Goal: Navigation & Orientation: Find specific page/section

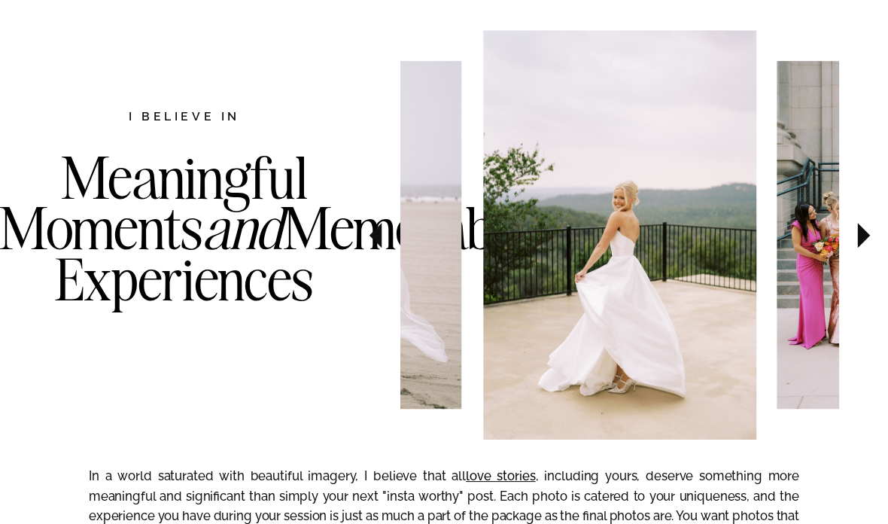
scroll to position [765, 0]
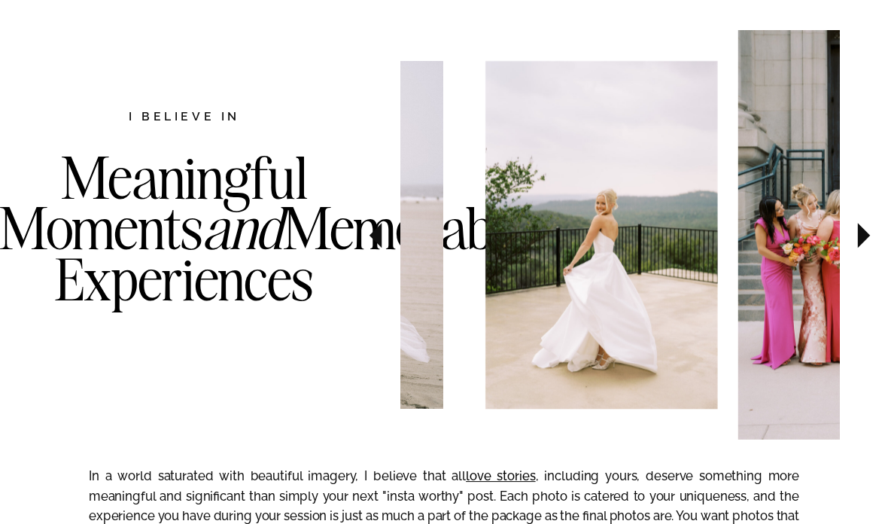
click at [863, 251] on icon at bounding box center [864, 235] width 50 height 52
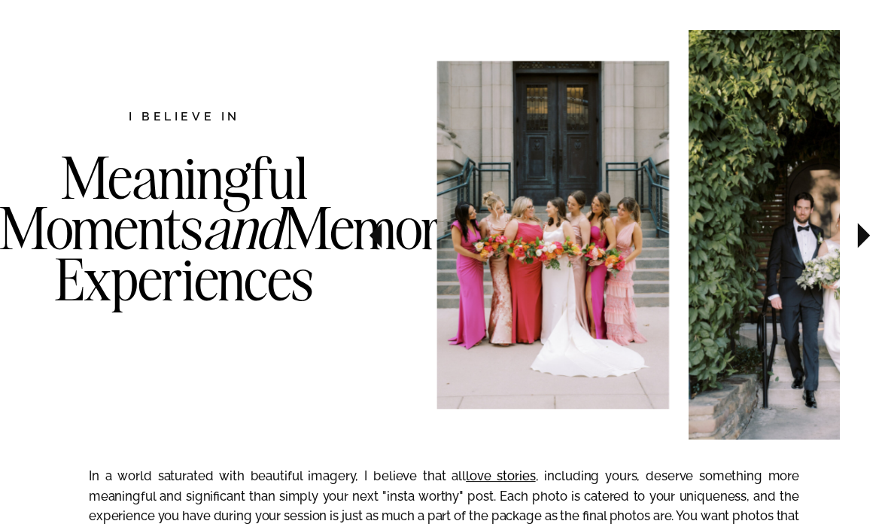
click at [865, 233] on icon at bounding box center [864, 235] width 12 height 25
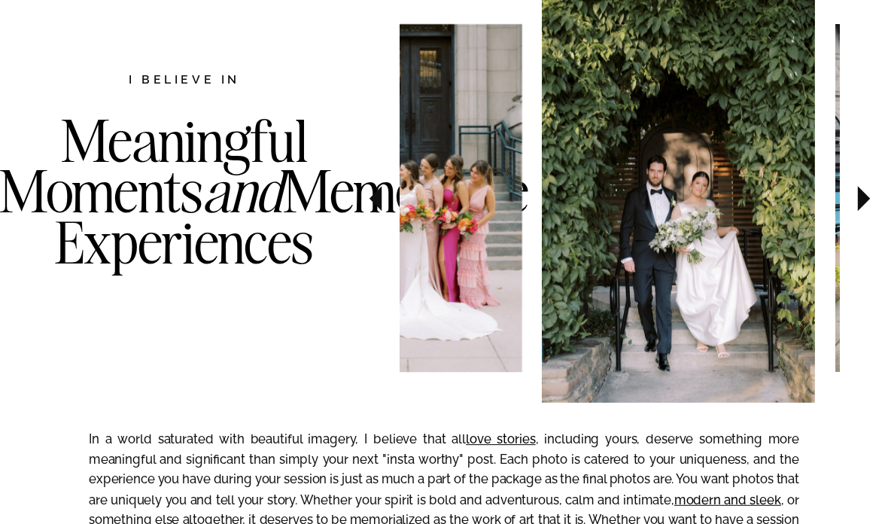
scroll to position [795, 0]
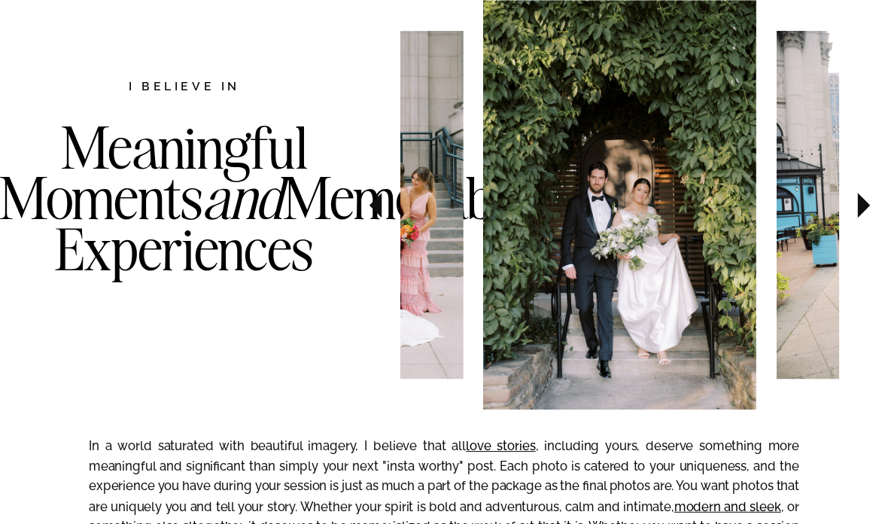
click at [856, 207] on icon at bounding box center [864, 205] width 50 height 52
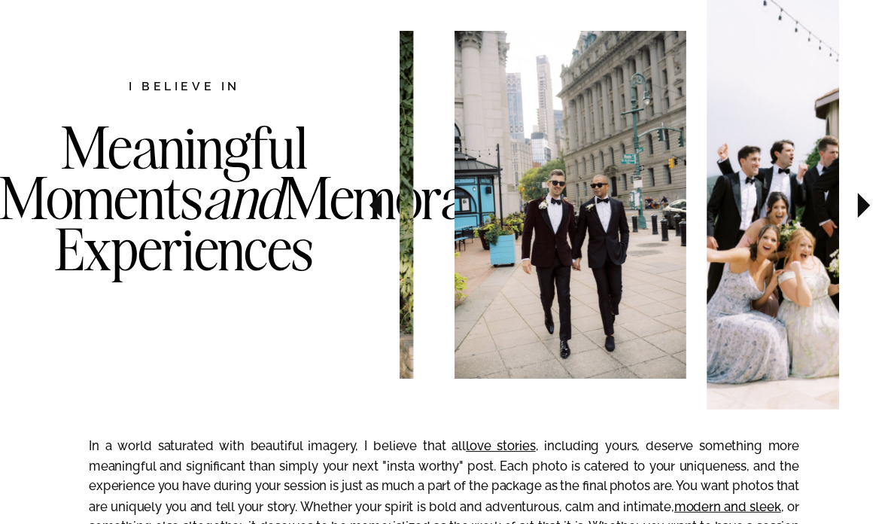
click at [863, 208] on icon at bounding box center [864, 205] width 12 height 25
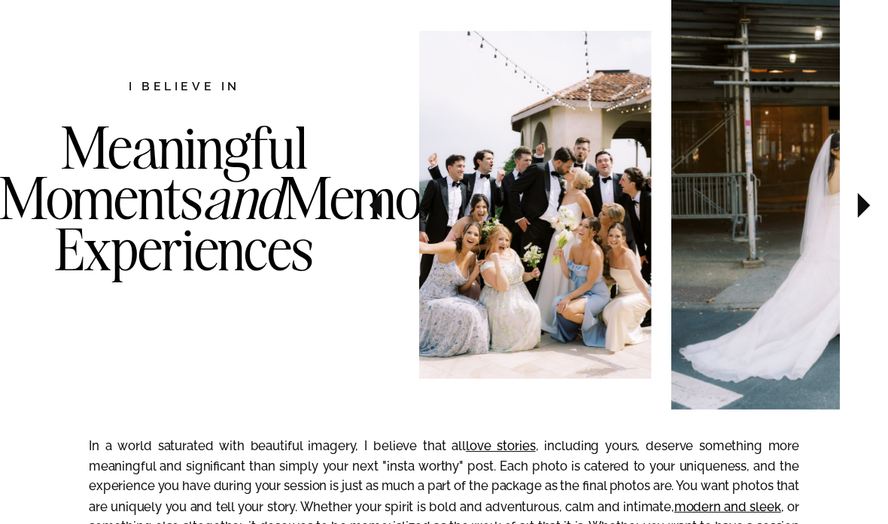
click at [863, 205] on icon at bounding box center [864, 205] width 12 height 25
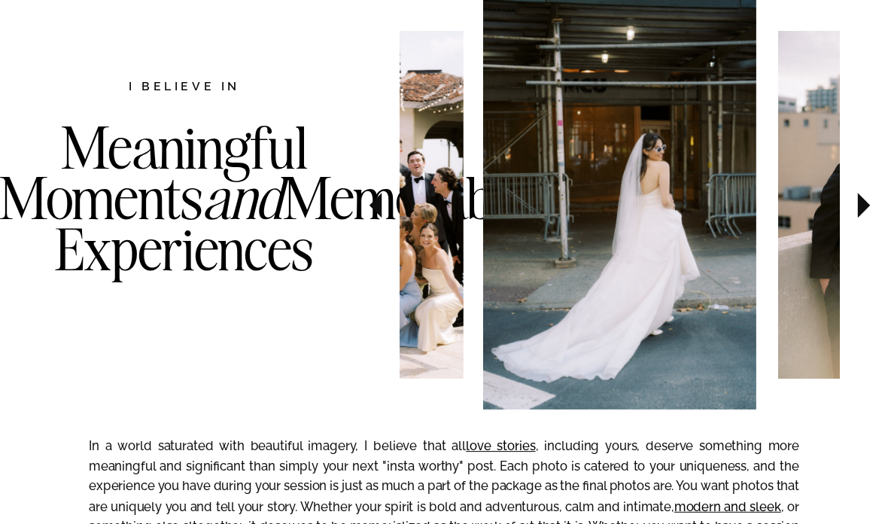
click at [866, 209] on icon at bounding box center [864, 205] width 50 height 52
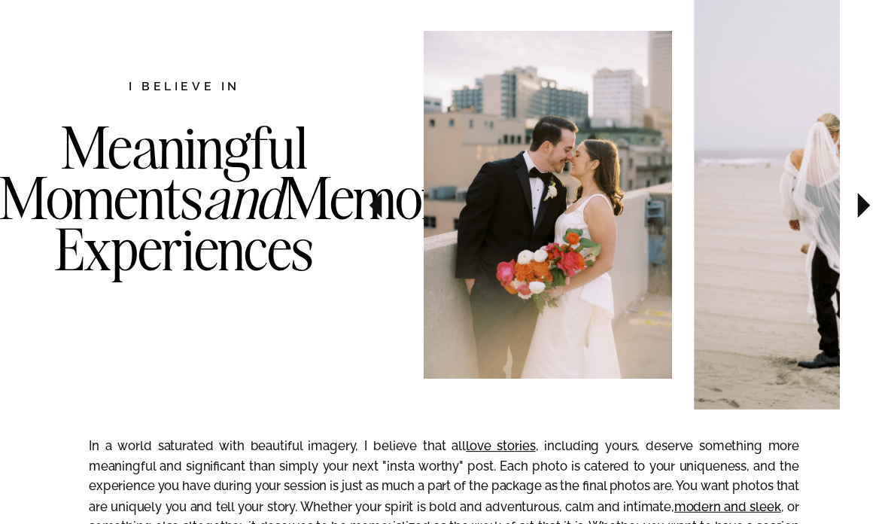
click at [862, 214] on icon at bounding box center [864, 205] width 50 height 52
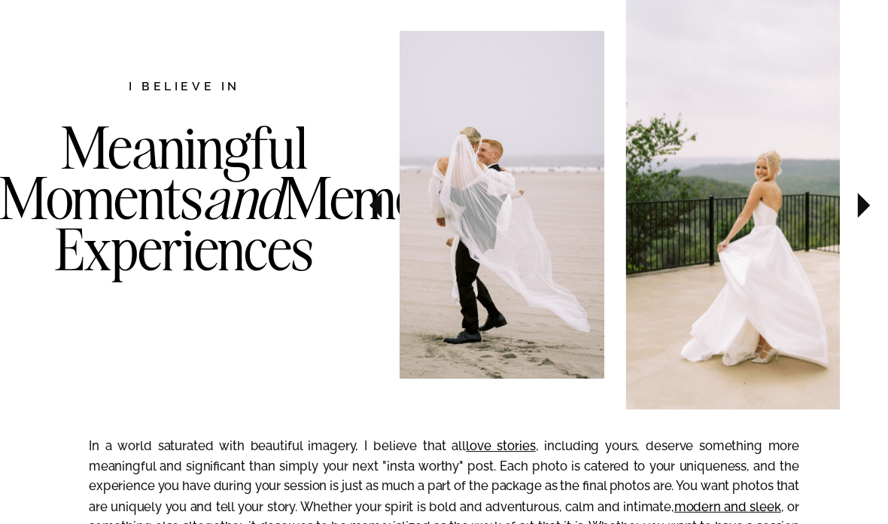
click at [860, 214] on icon at bounding box center [864, 205] width 12 height 25
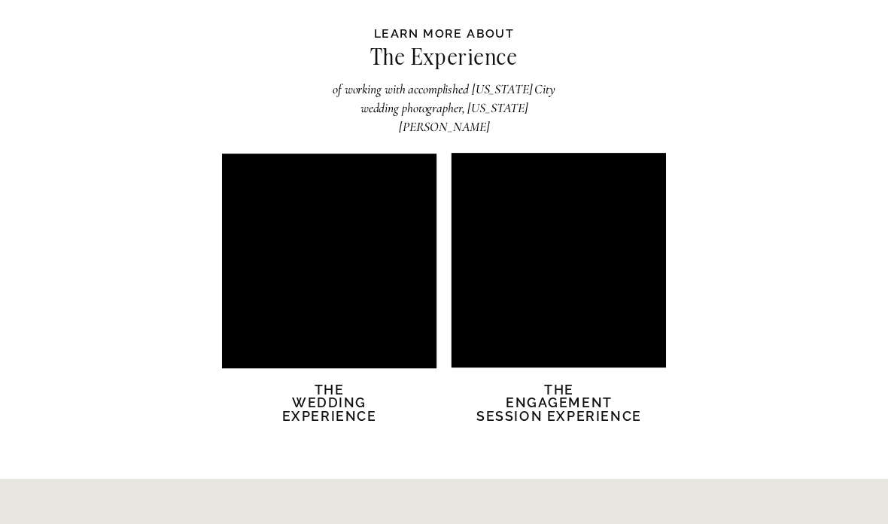
scroll to position [2857, 0]
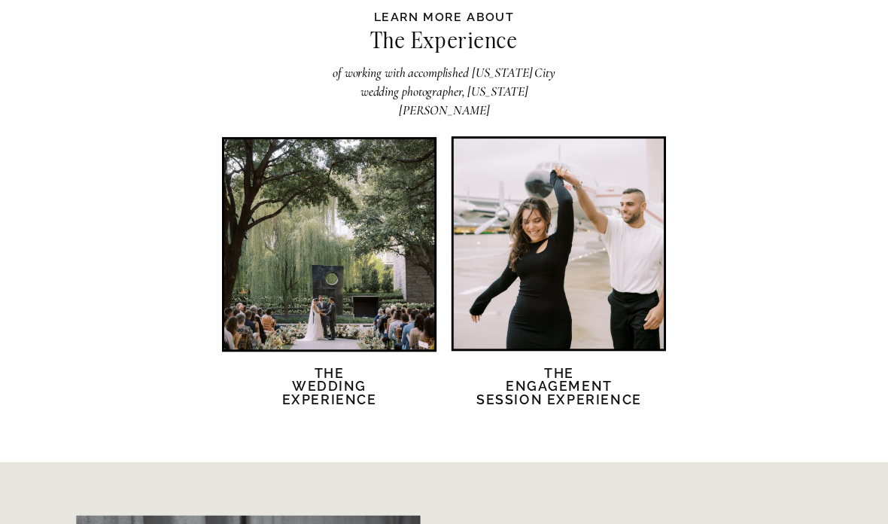
click at [258, 227] on div at bounding box center [329, 245] width 210 height 210
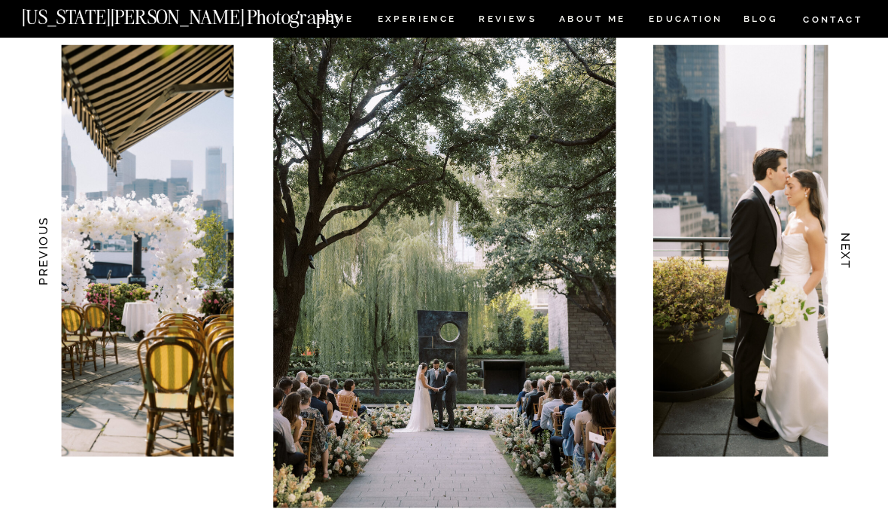
scroll to position [1467, 0]
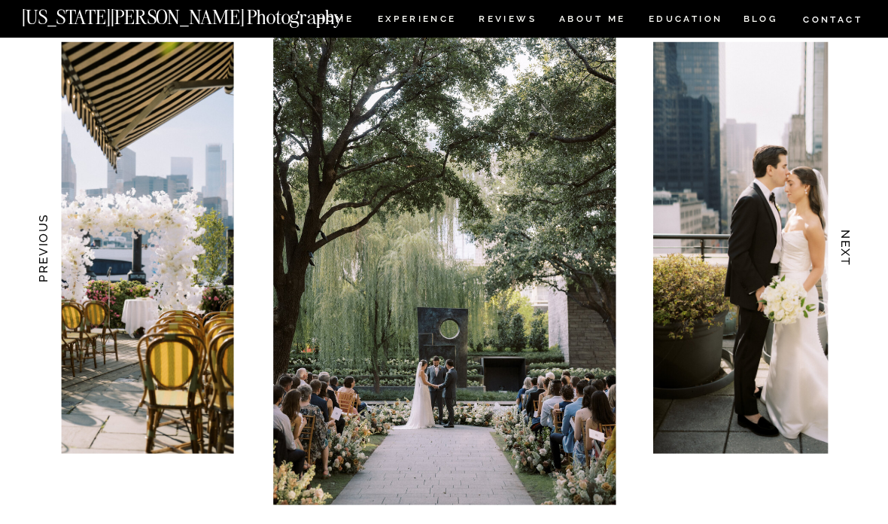
click at [847, 246] on h3 "NEXT" at bounding box center [846, 247] width 16 height 93
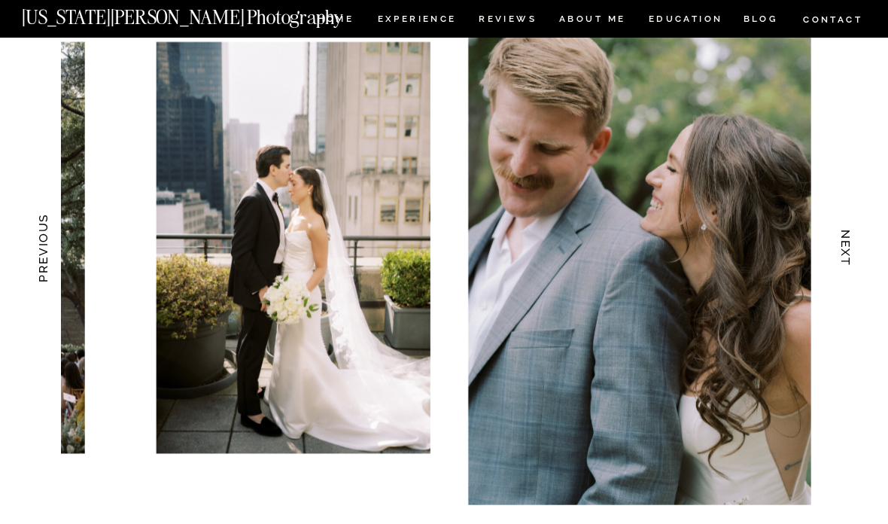
click at [847, 245] on h3 "NEXT" at bounding box center [846, 247] width 16 height 93
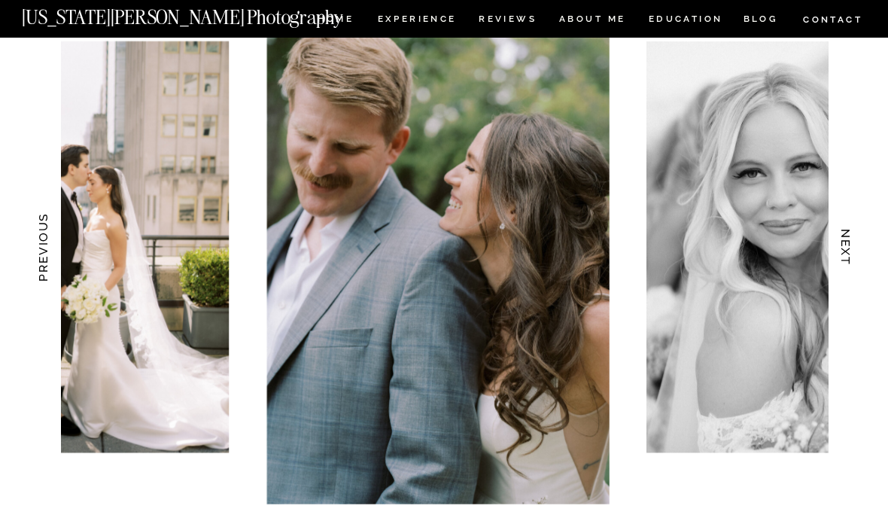
scroll to position [1480, 0]
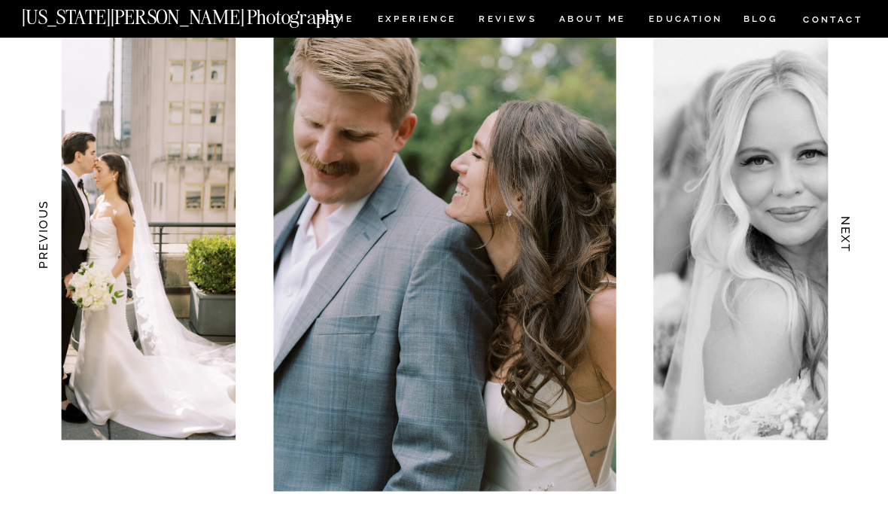
click at [850, 223] on h3 "NEXT" at bounding box center [846, 233] width 16 height 93
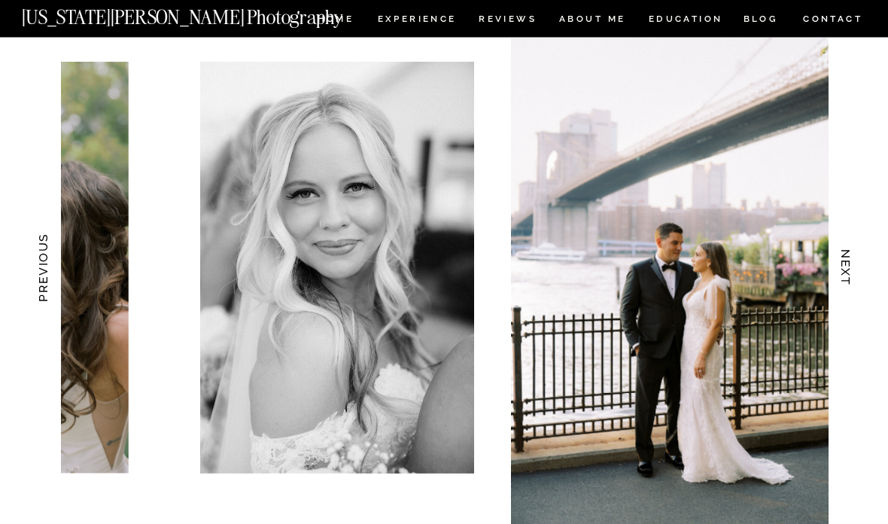
scroll to position [1447, 0]
click at [847, 254] on h3 "NEXT" at bounding box center [846, 266] width 16 height 93
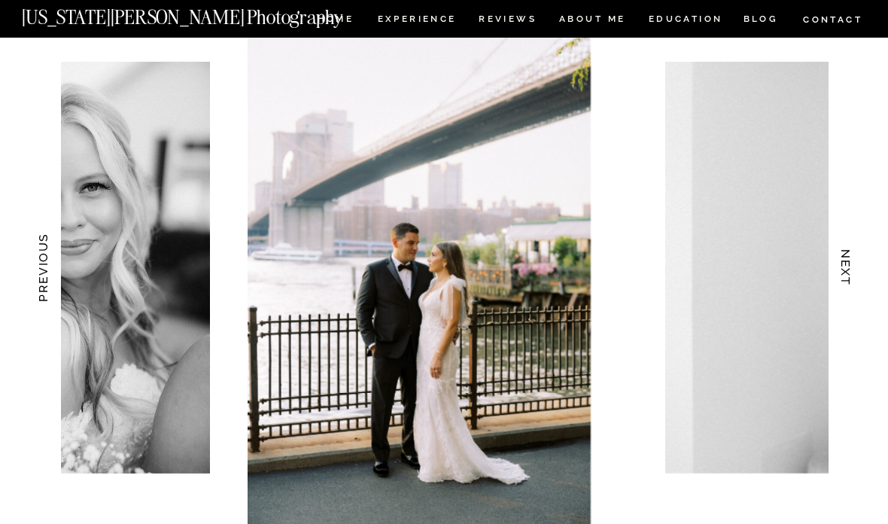
scroll to position [1446, 0]
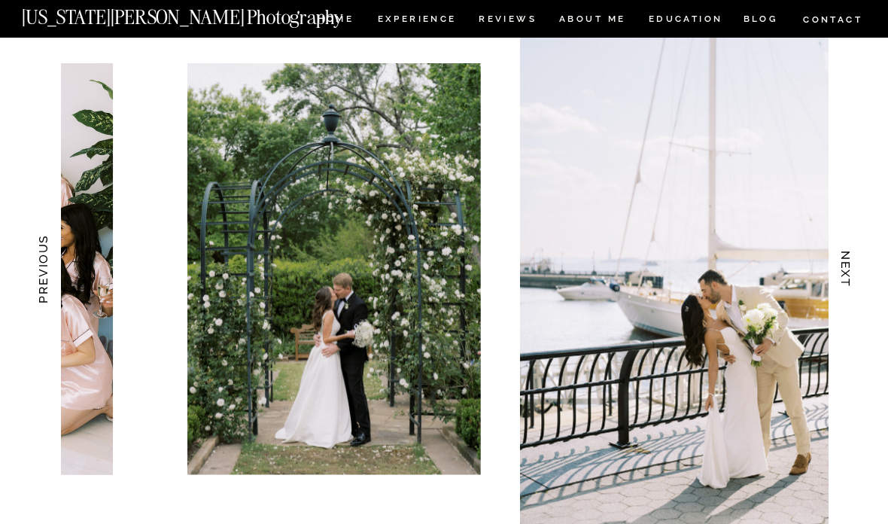
click at [852, 277] on h3 "NEXT" at bounding box center [846, 268] width 16 height 93
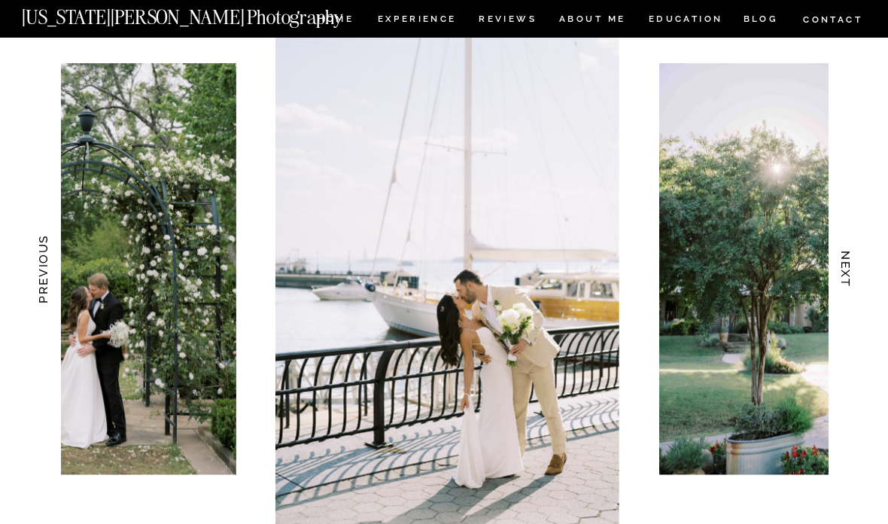
click at [853, 273] on h3 "NEXT" at bounding box center [846, 268] width 16 height 93
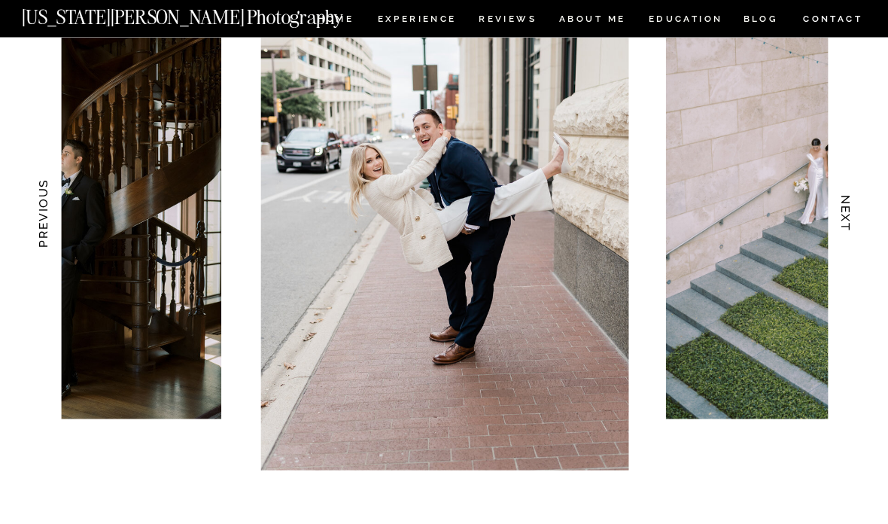
scroll to position [1498, 0]
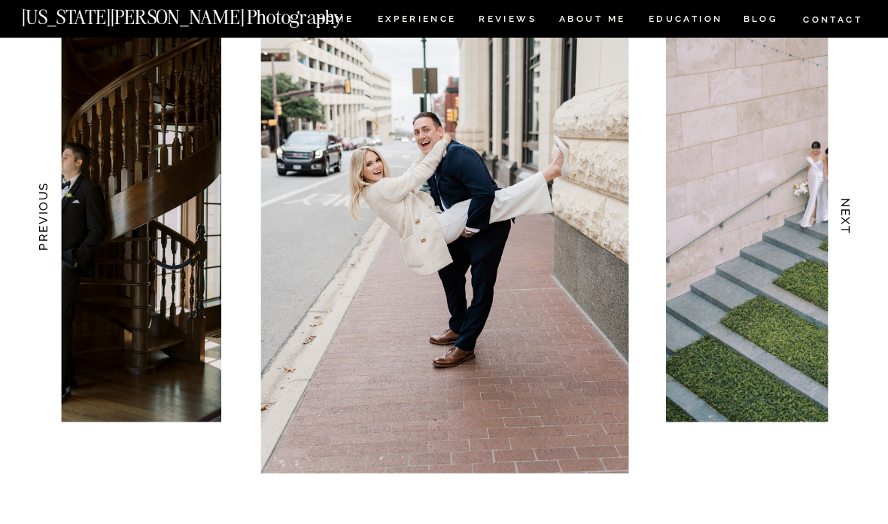
click at [851, 210] on h3 "NEXT" at bounding box center [846, 215] width 16 height 93
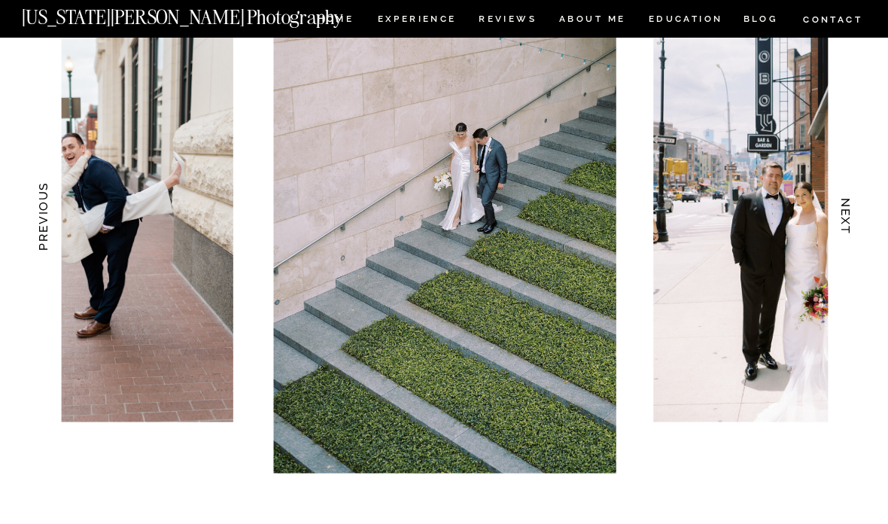
click at [849, 217] on h3 "NEXT" at bounding box center [846, 215] width 16 height 93
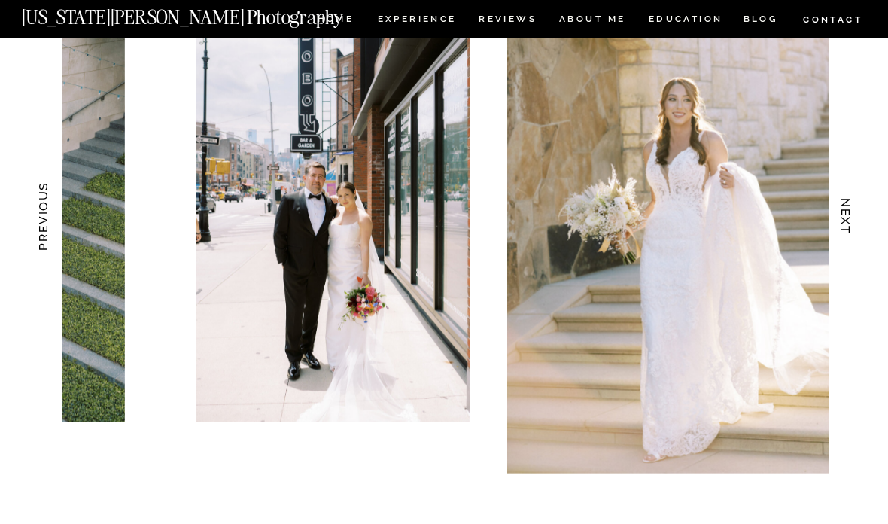
click at [848, 214] on h3 "NEXT" at bounding box center [846, 215] width 16 height 93
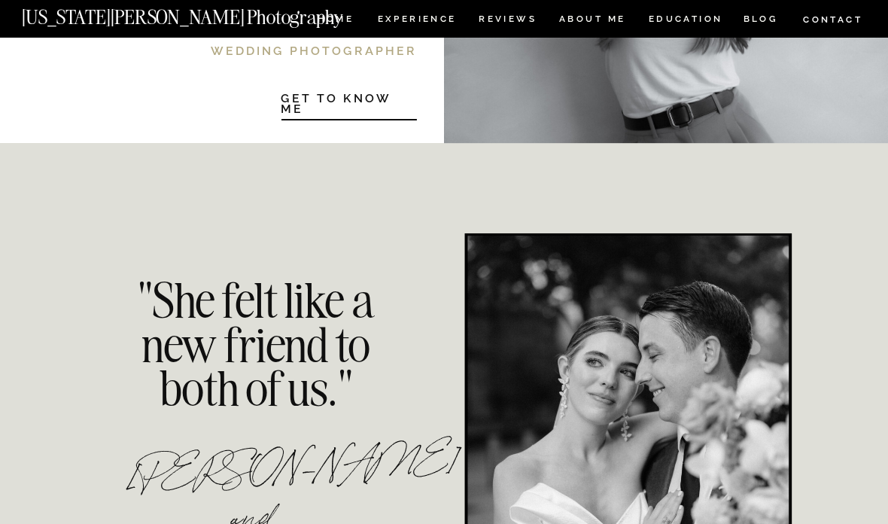
scroll to position [3175, 0]
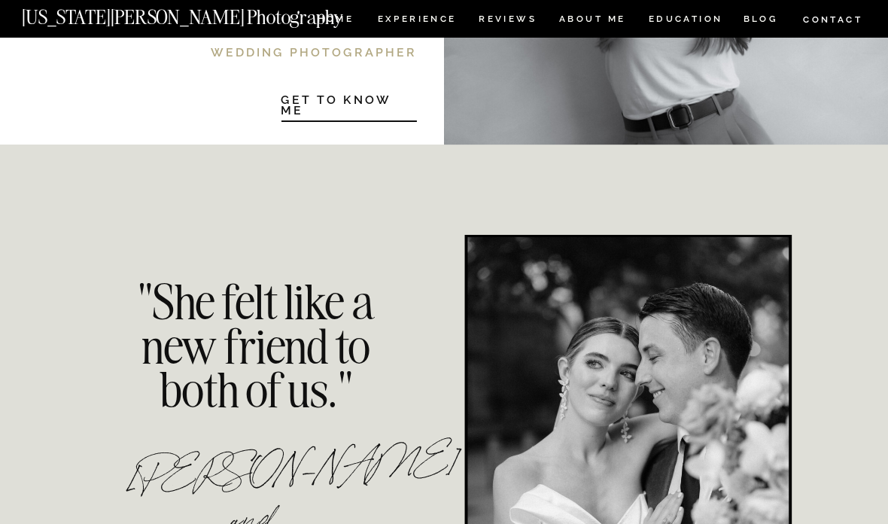
click at [326, 17] on nav "[US_STATE][PERSON_NAME] Photography" at bounding box center [208, 14] width 372 height 13
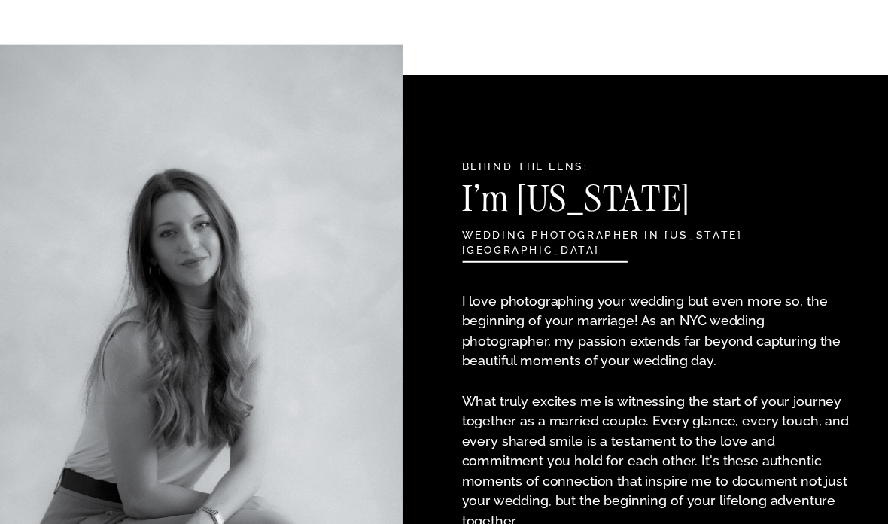
scroll to position [1461, 0]
